Goal: Navigation & Orientation: Go to known website

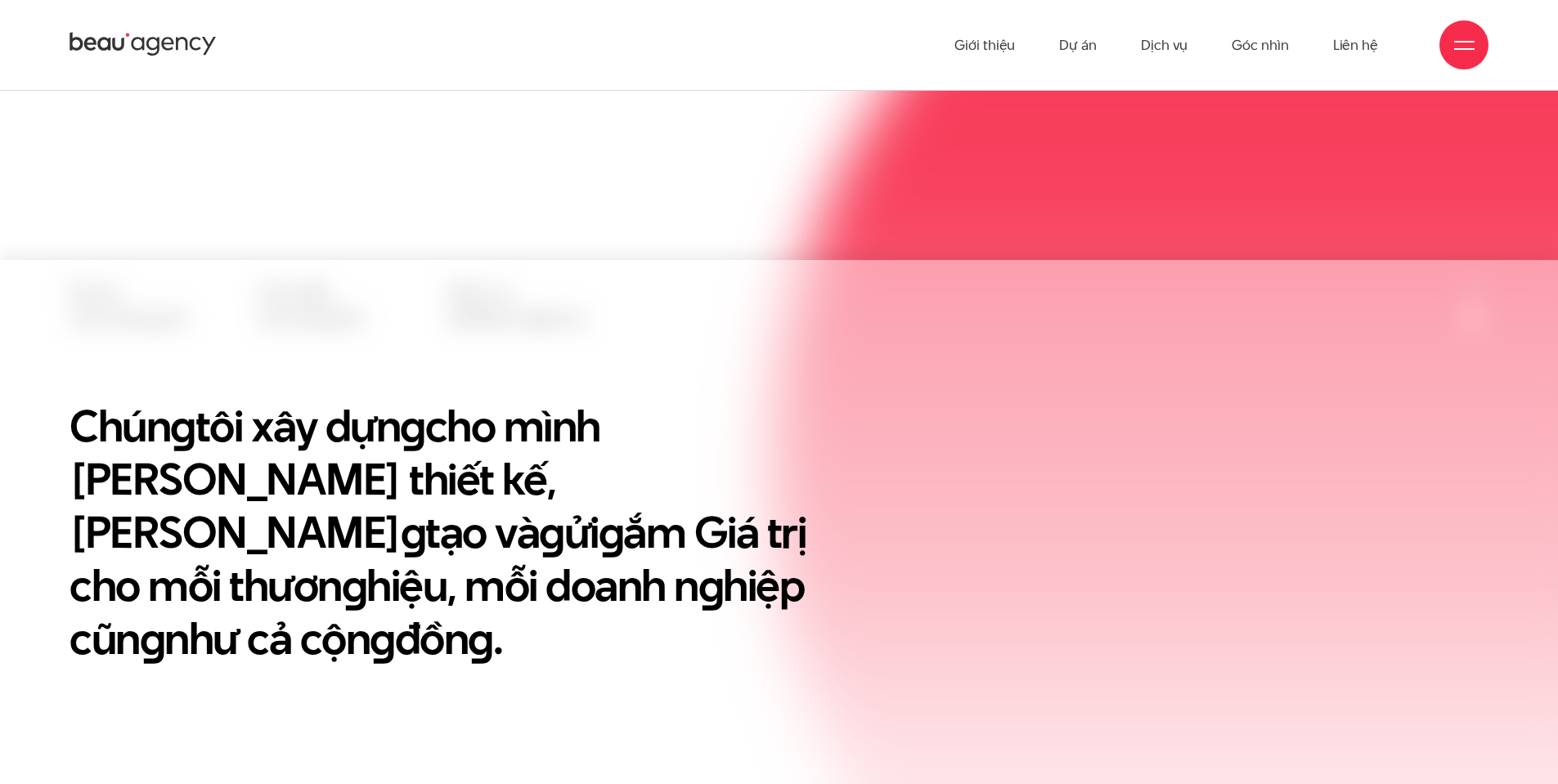
scroll to position [409, 0]
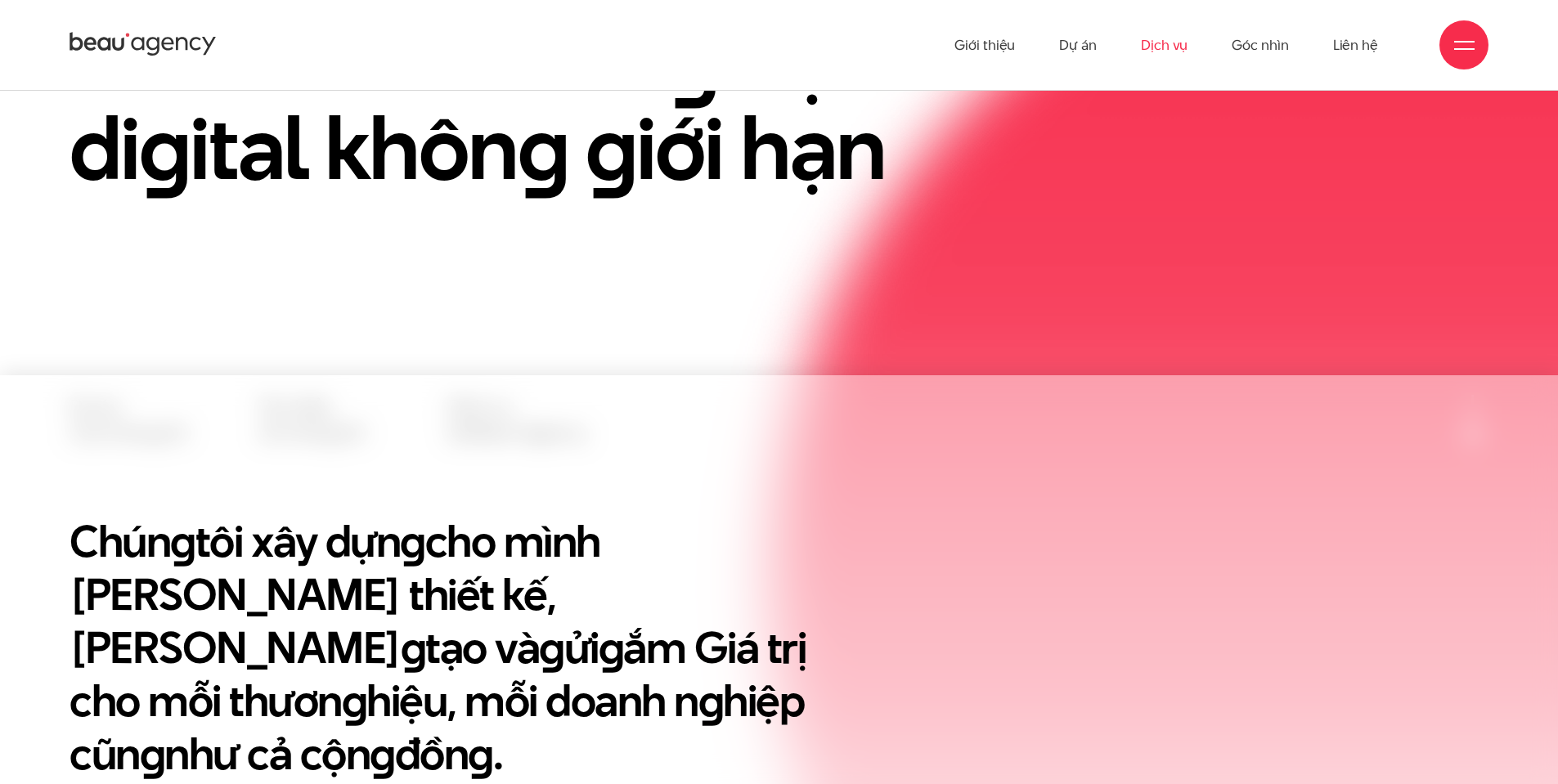
click at [1167, 48] on link "Dịch vụ" at bounding box center [1164, 45] width 46 height 90
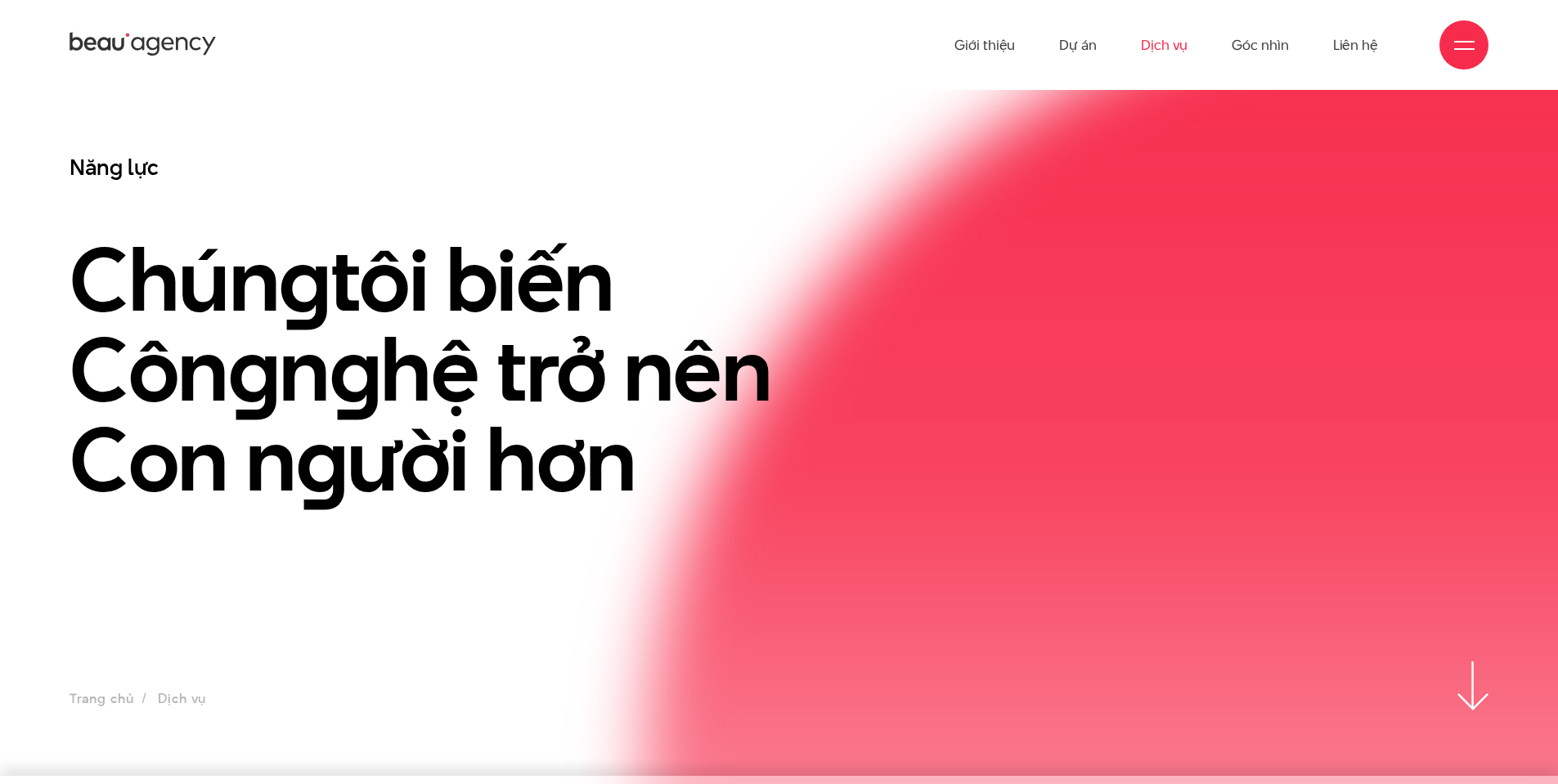
click at [1169, 44] on link "Dịch vụ" at bounding box center [1164, 45] width 46 height 90
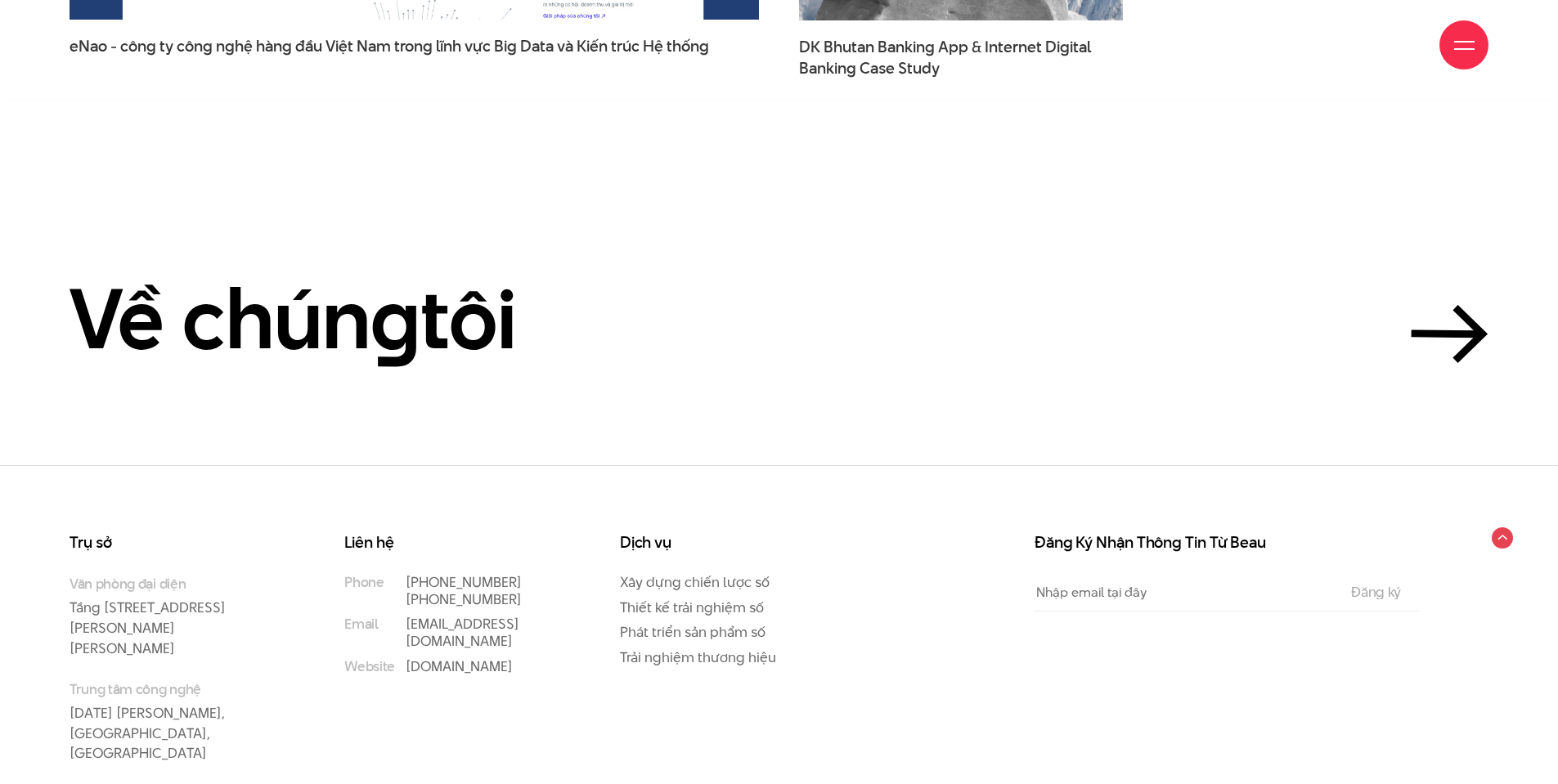
scroll to position [5718, 0]
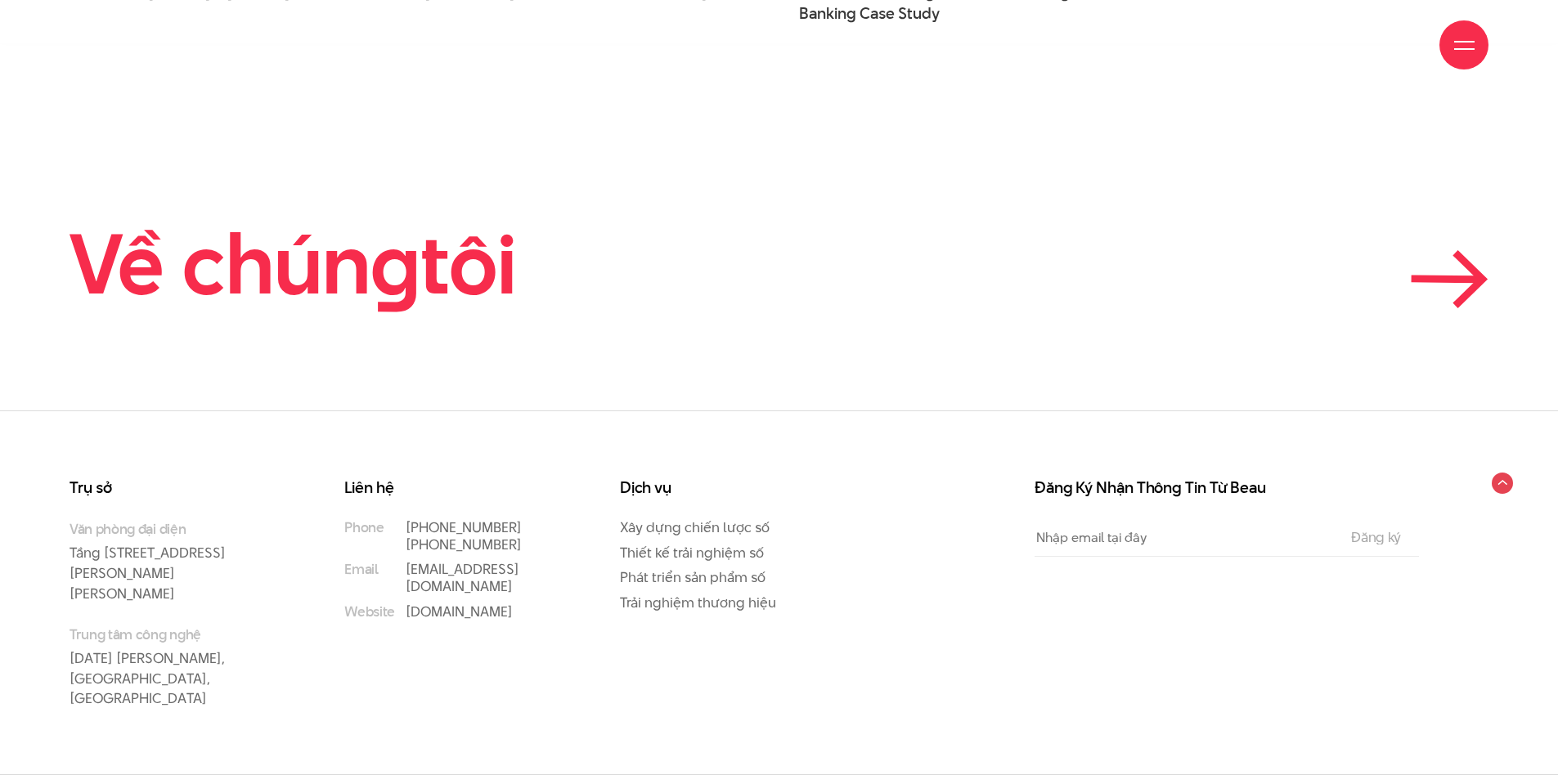
click at [1464, 276] on icon at bounding box center [1449, 278] width 77 height 58
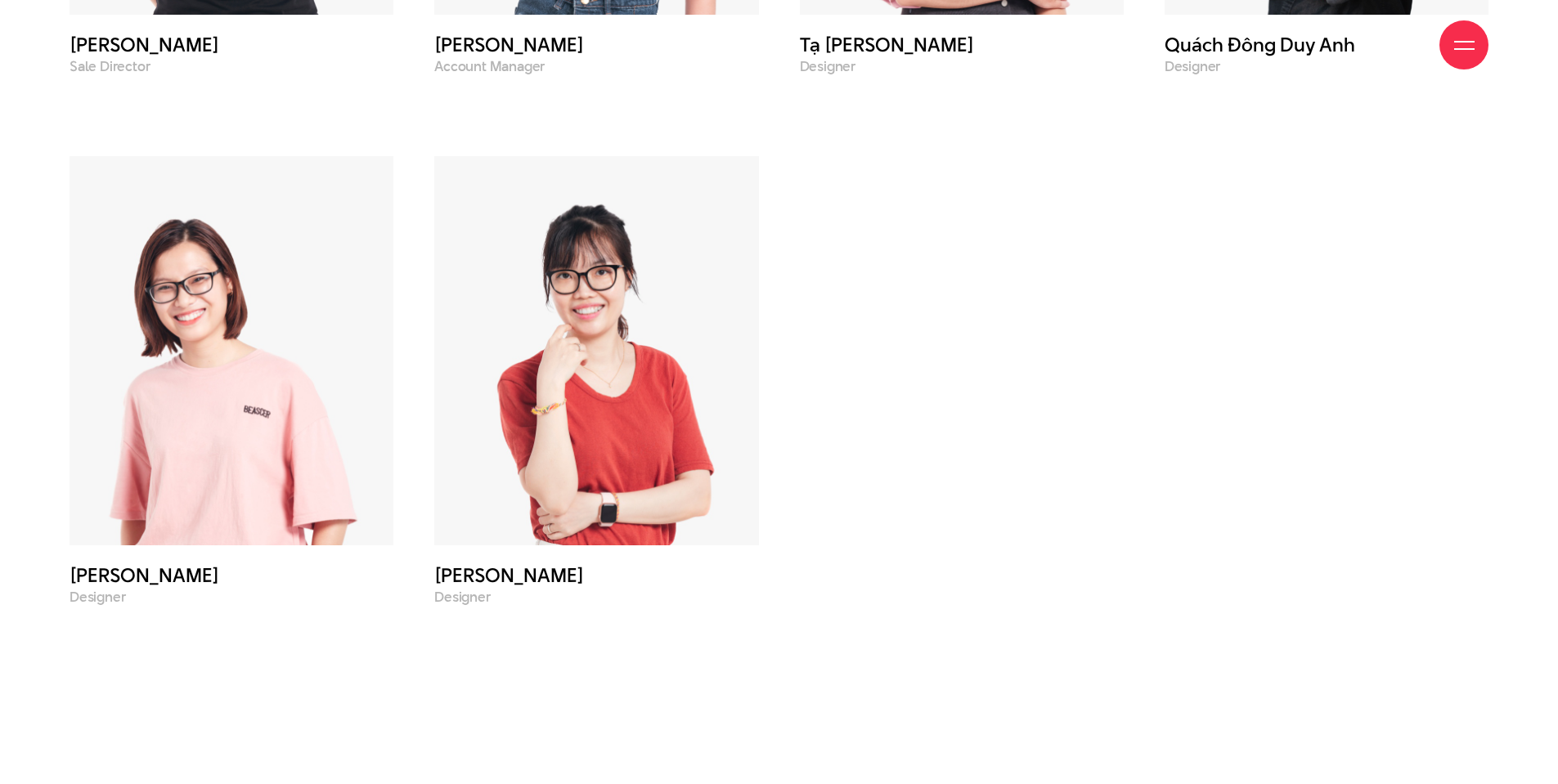
scroll to position [7357, 0]
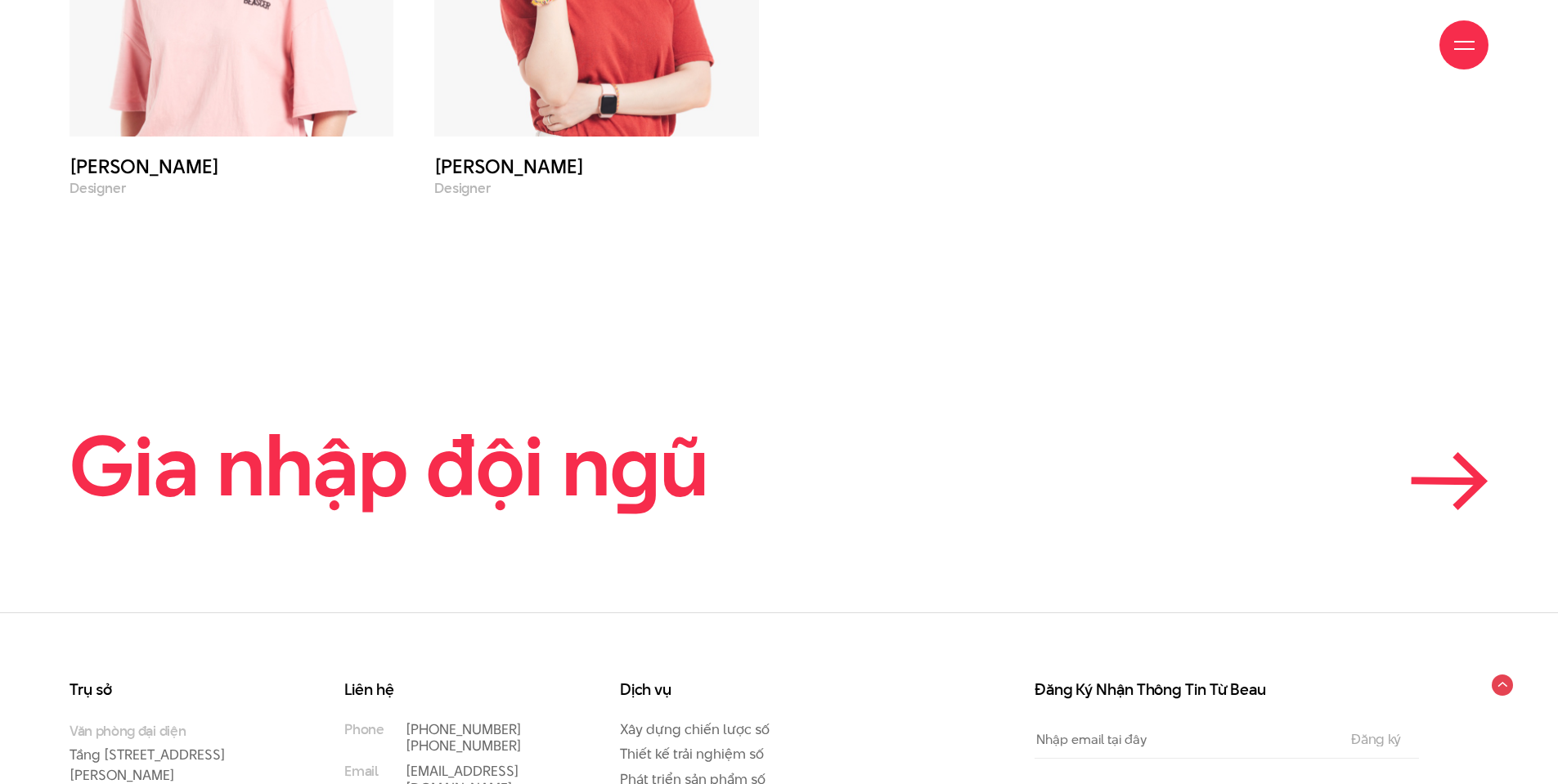
click at [1454, 452] on icon at bounding box center [1449, 480] width 77 height 58
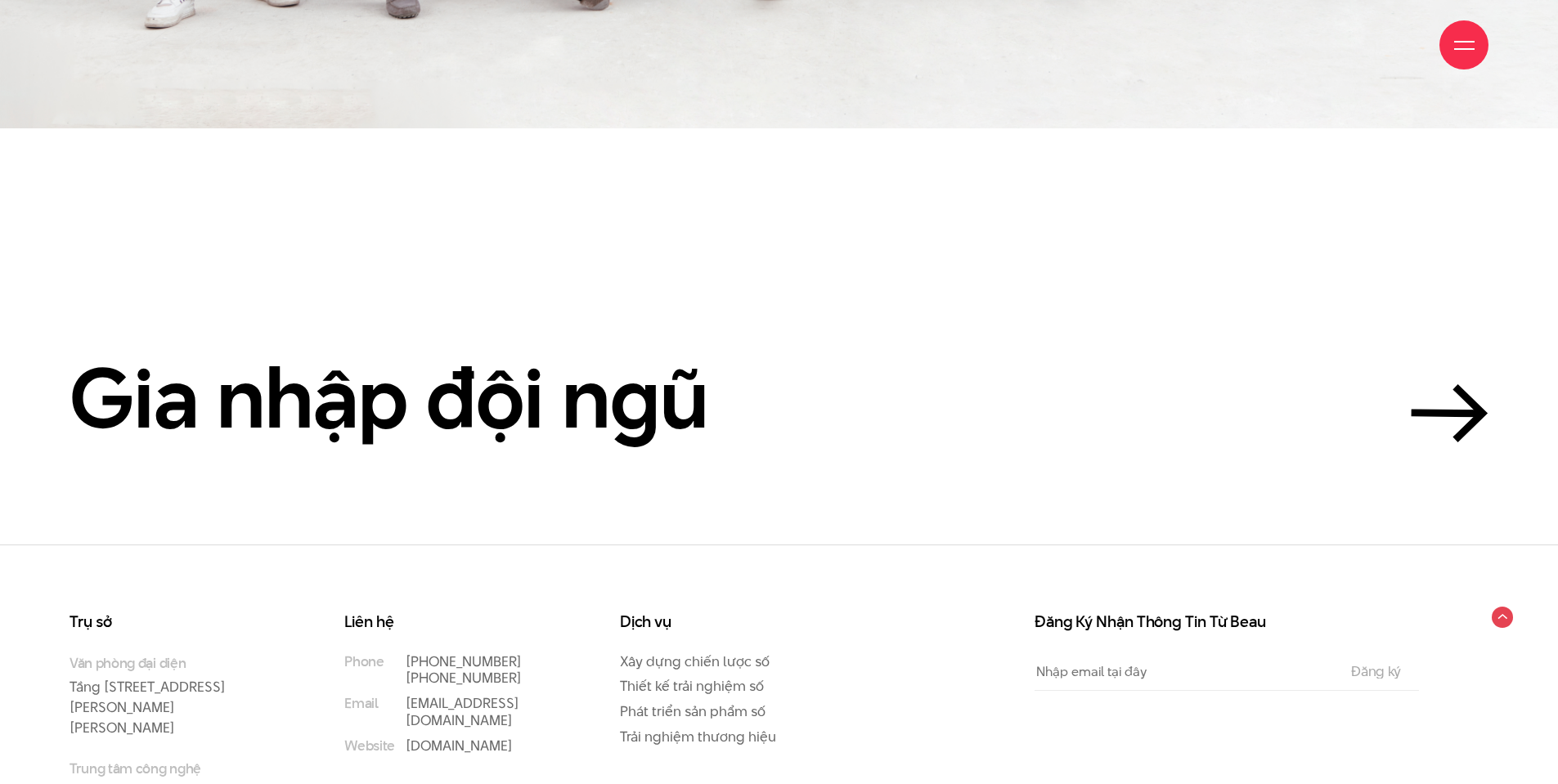
scroll to position [5467, 0]
